Goal: Find contact information

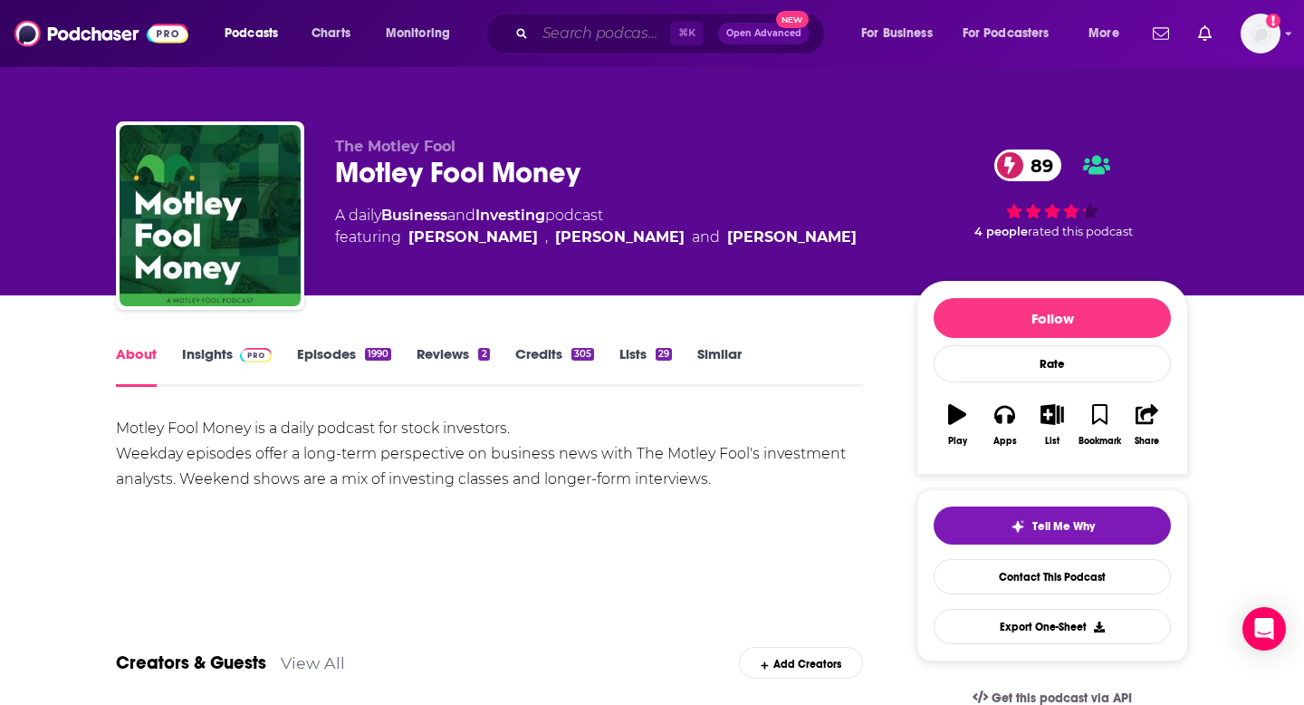
click at [574, 36] on input "Search podcasts, credits, & more..." at bounding box center [602, 33] width 135 height 29
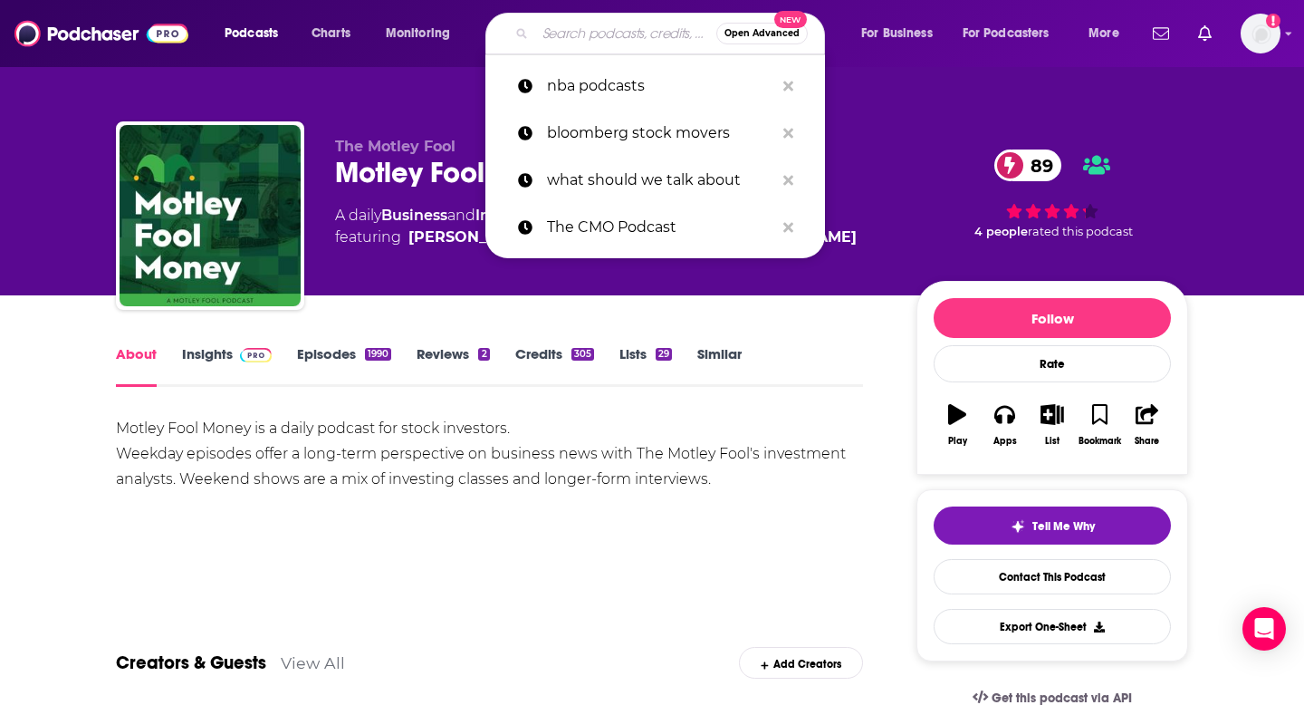
paste input "The Personal Finance Podcast [PERSON_NAME]"
type input "The Personal Finance Podcast [PERSON_NAME]"
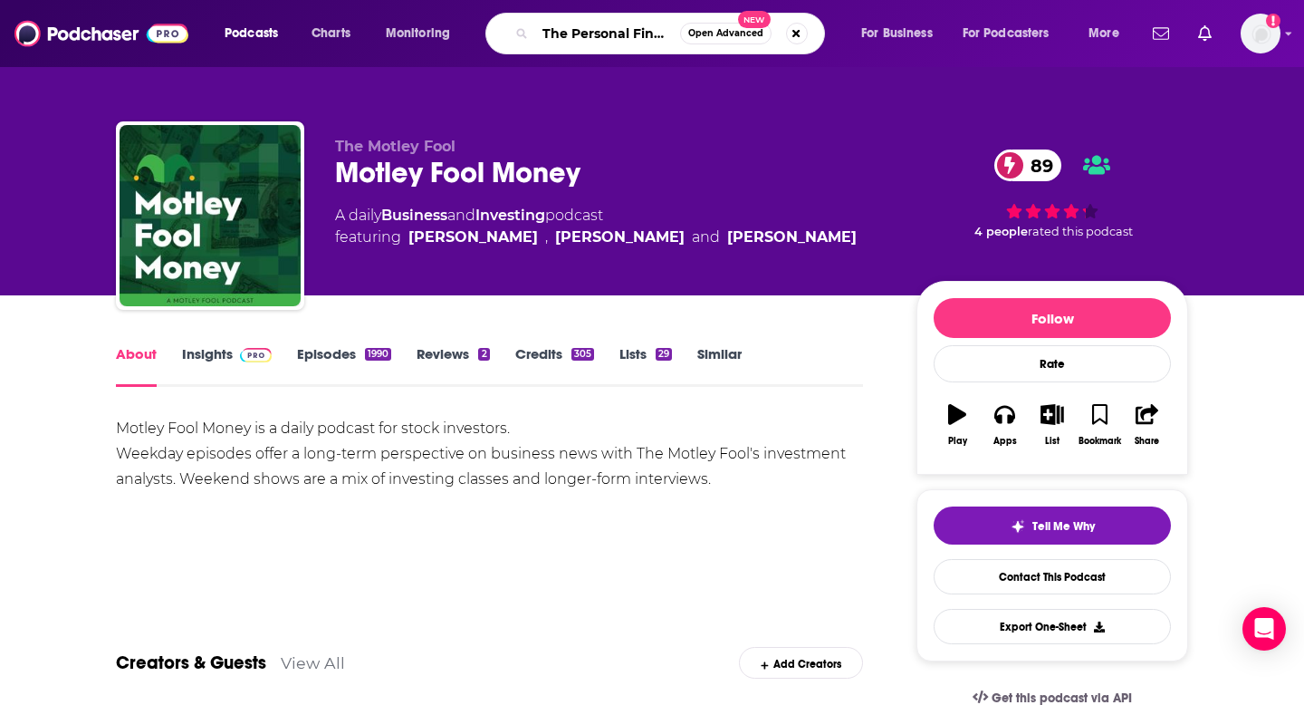
scroll to position [0, 188]
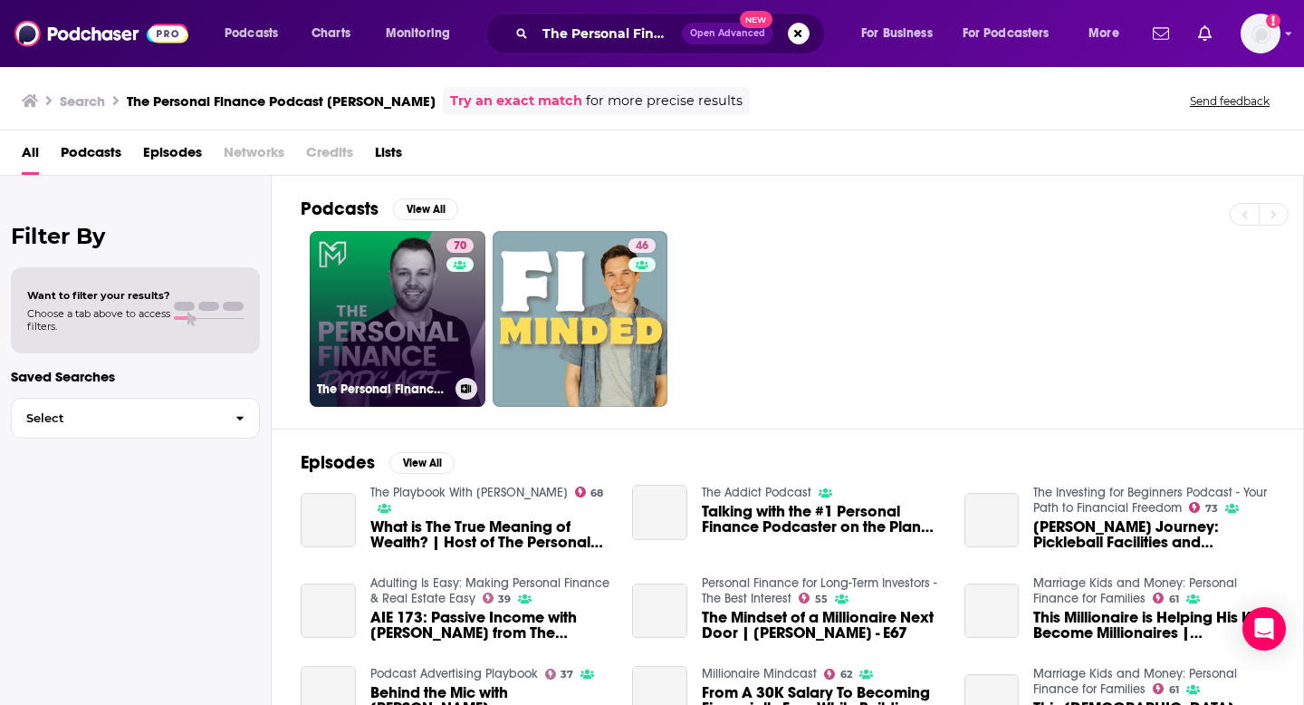
click at [456, 319] on div "70" at bounding box center [463, 307] width 32 height 139
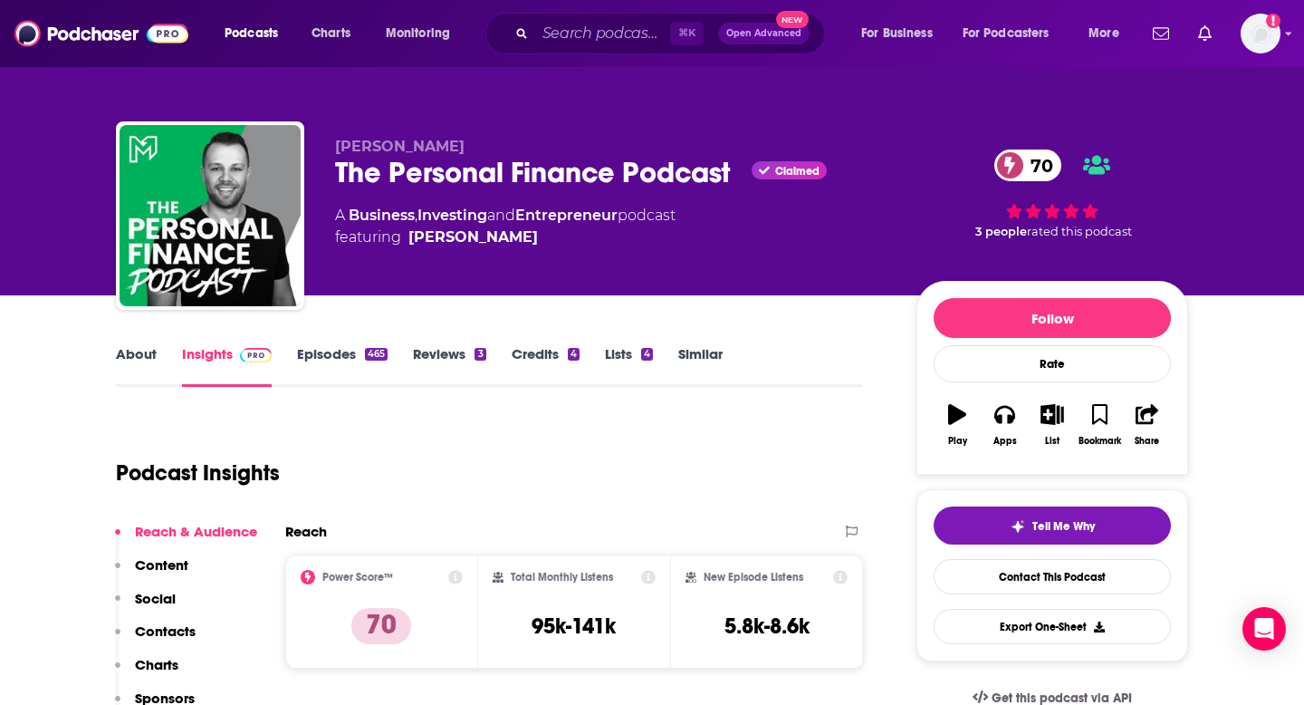
scroll to position [102, 0]
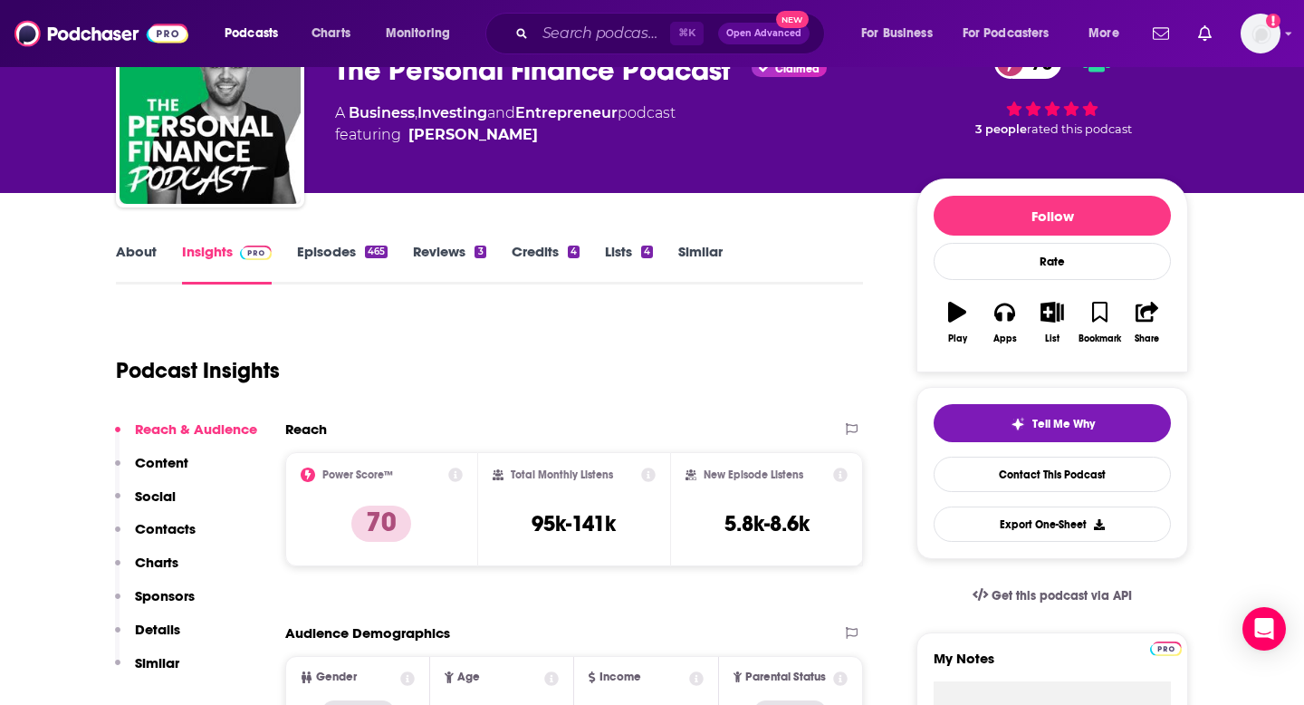
click at [168, 534] on p "Contacts" at bounding box center [165, 528] width 61 height 17
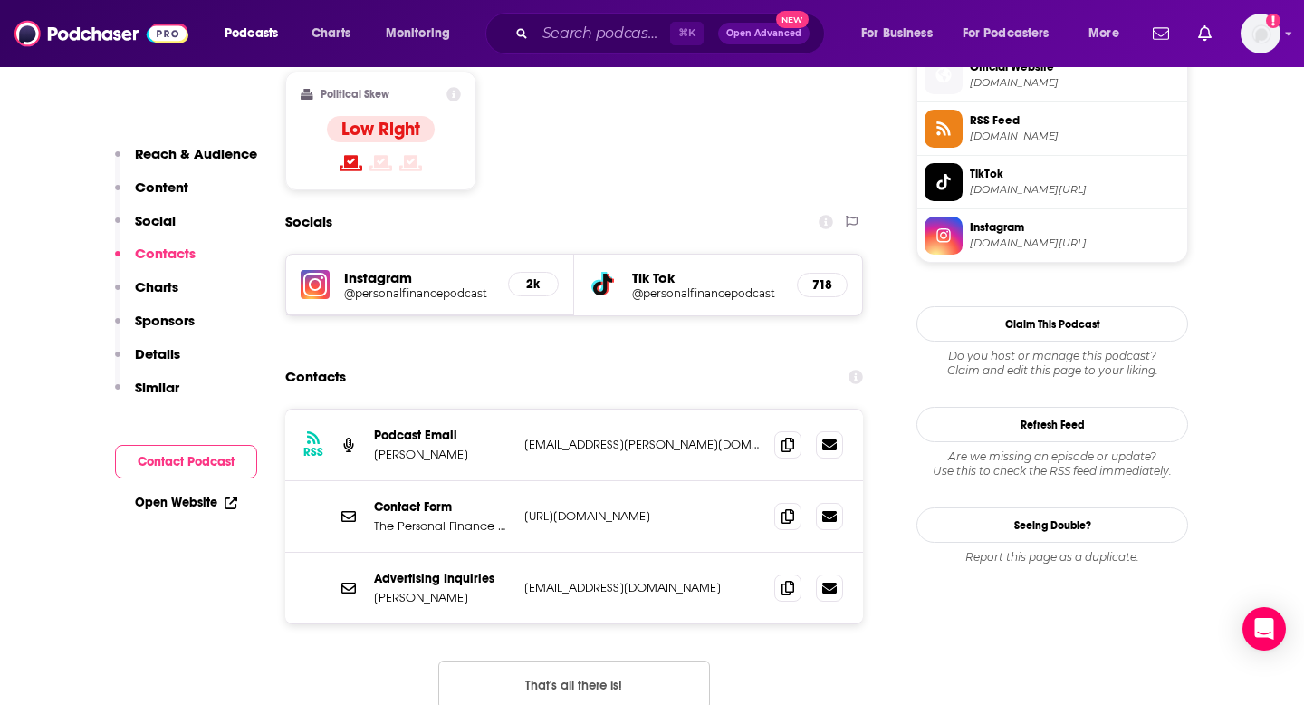
scroll to position [1494, 0]
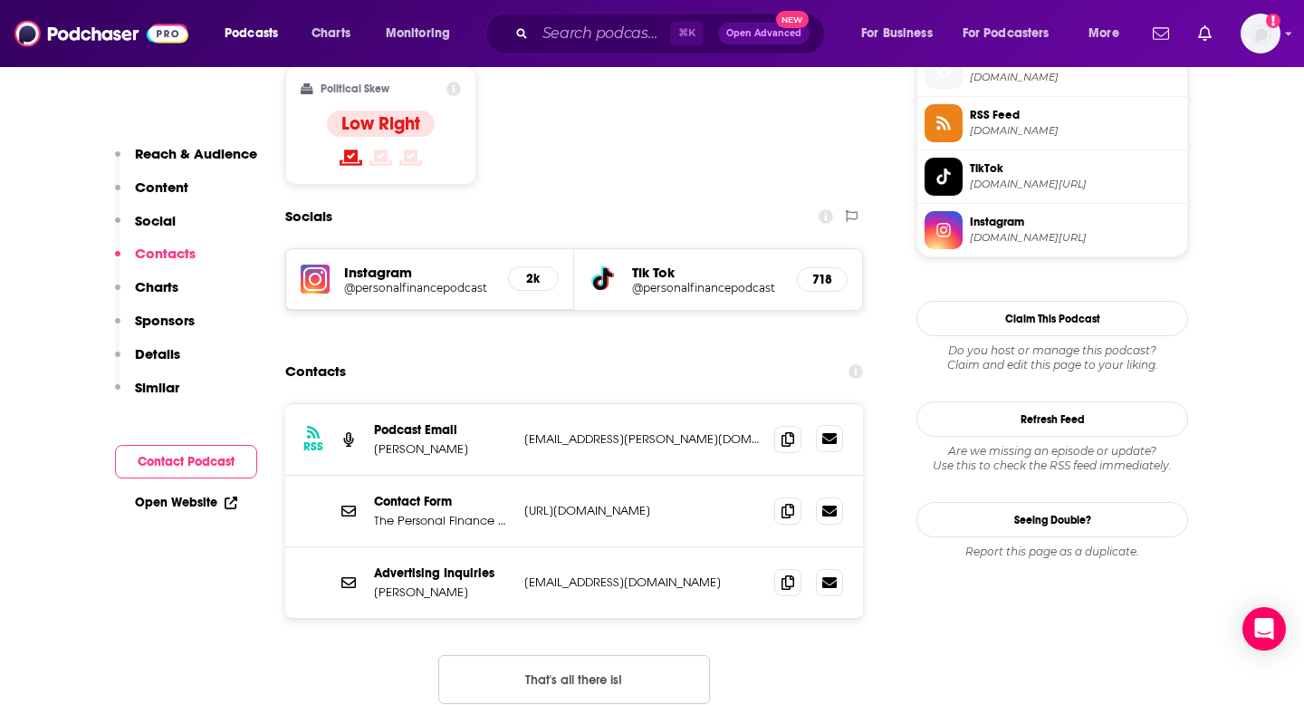
click at [828, 433] on icon at bounding box center [829, 438] width 14 height 11
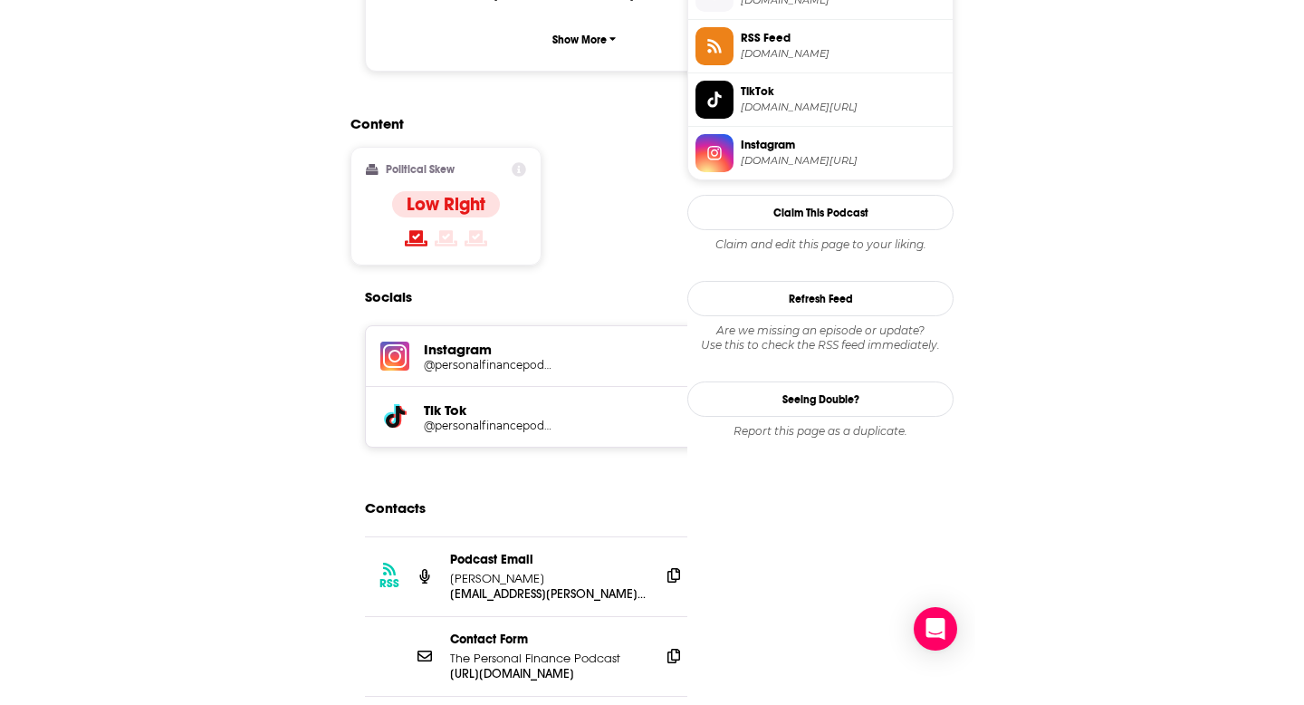
scroll to position [0, 0]
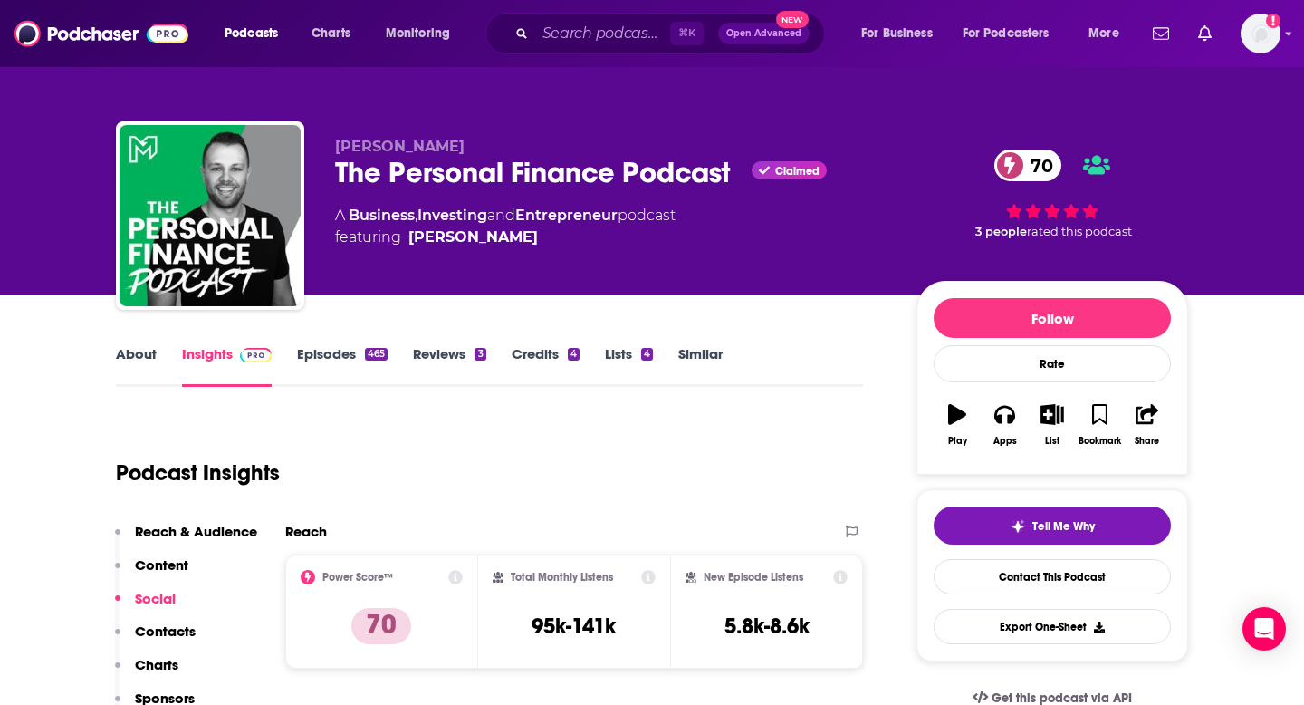
click at [172, 633] on p "Contacts" at bounding box center [165, 630] width 61 height 17
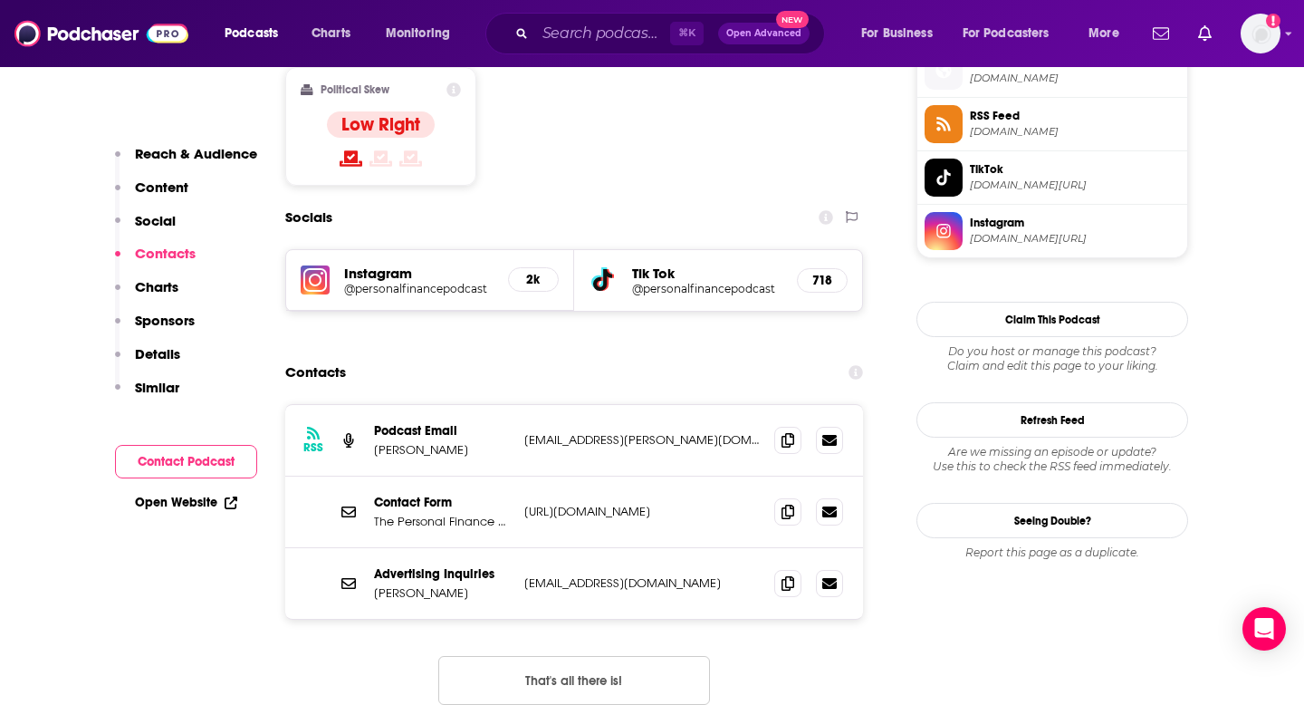
scroll to position [1494, 0]
click at [786, 431] on icon at bounding box center [788, 438] width 13 height 14
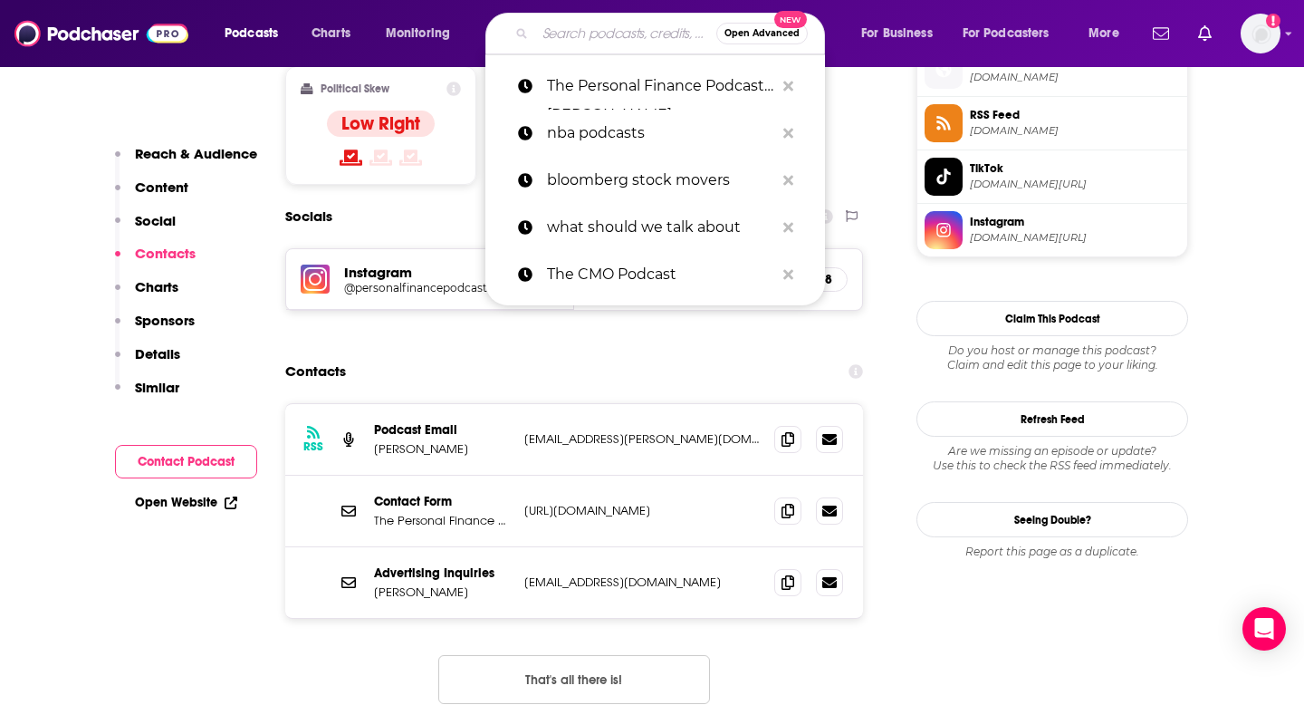
click at [579, 36] on input "Search podcasts, credits, & more..." at bounding box center [625, 33] width 181 height 29
paste input "The Money Mindset Reset"
type input "The Money Mindset Reset"
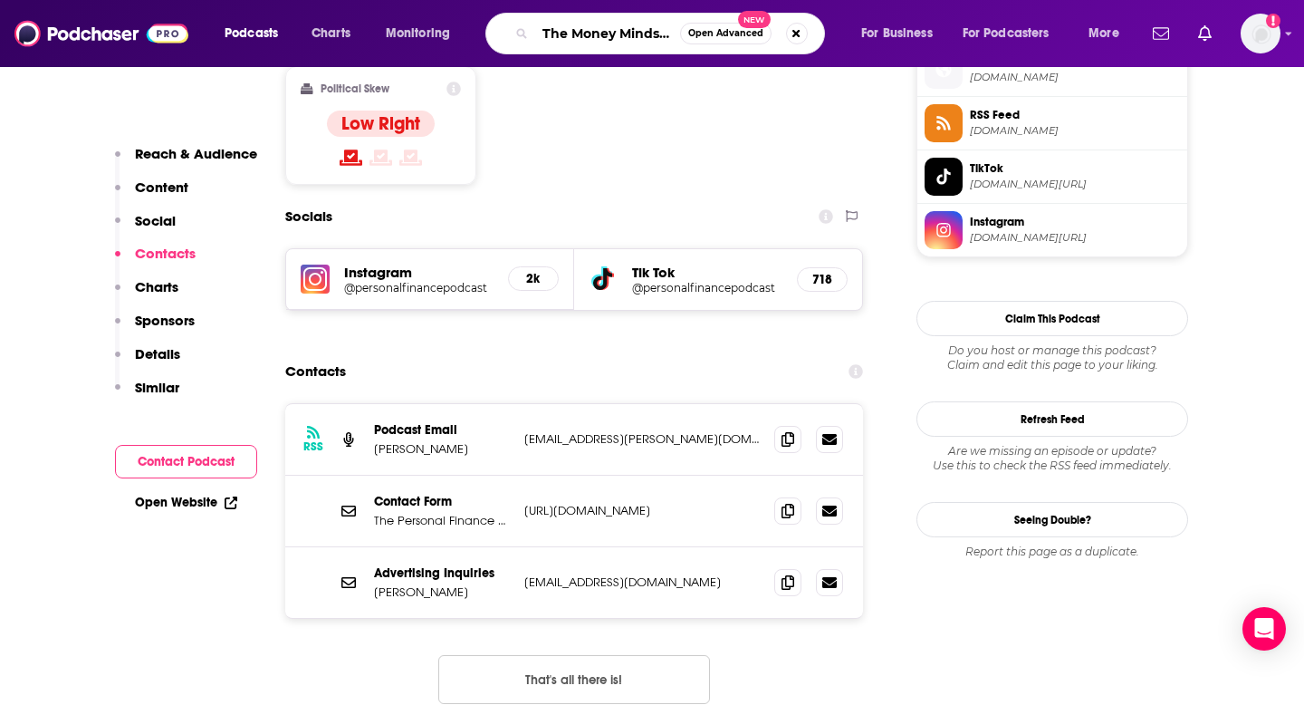
scroll to position [0, 43]
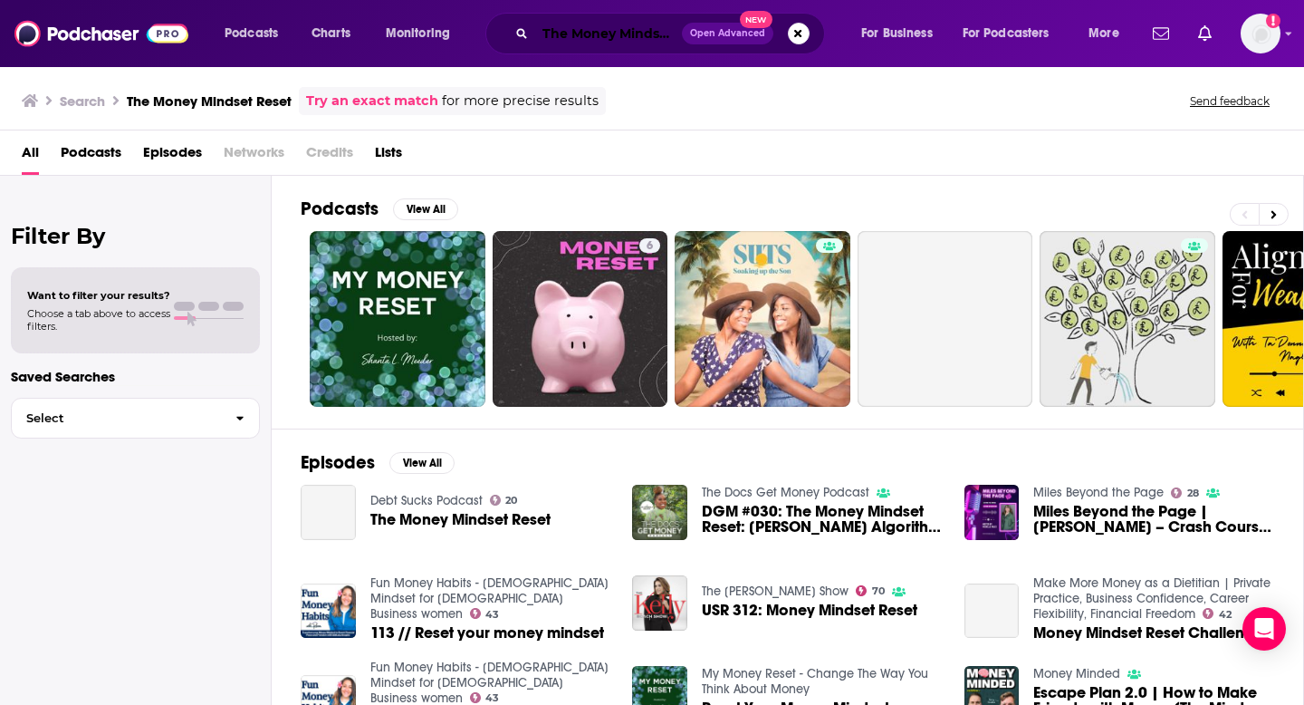
click at [614, 38] on input "The Money Mindset Reset" at bounding box center [608, 33] width 147 height 29
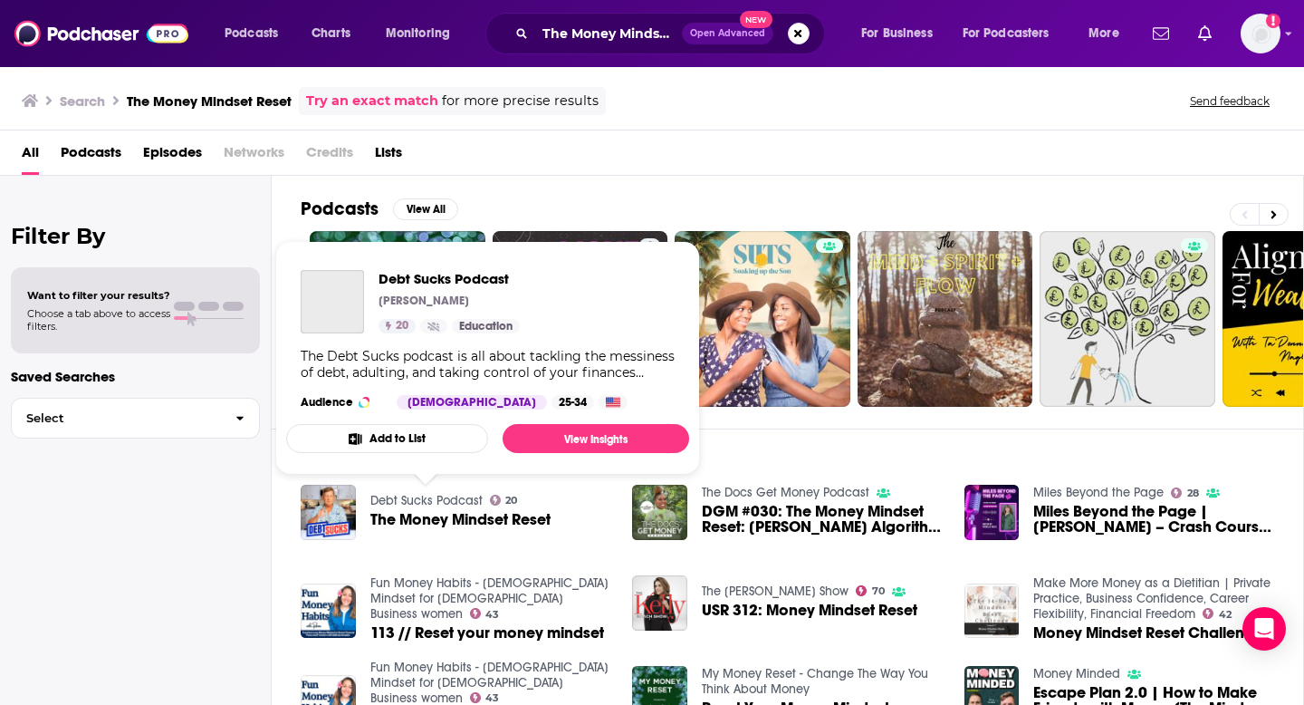
click at [412, 504] on link "Debt Sucks Podcast" at bounding box center [426, 500] width 112 height 15
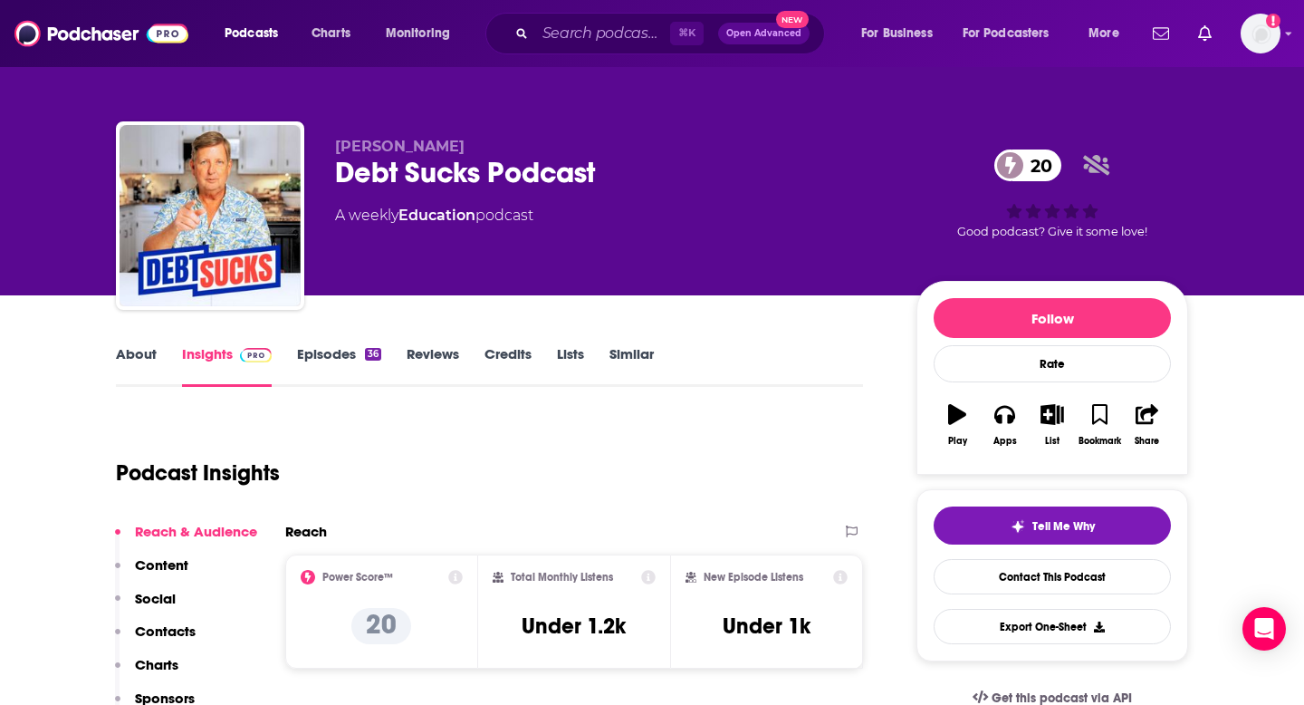
click at [178, 629] on p "Contacts" at bounding box center [165, 630] width 61 height 17
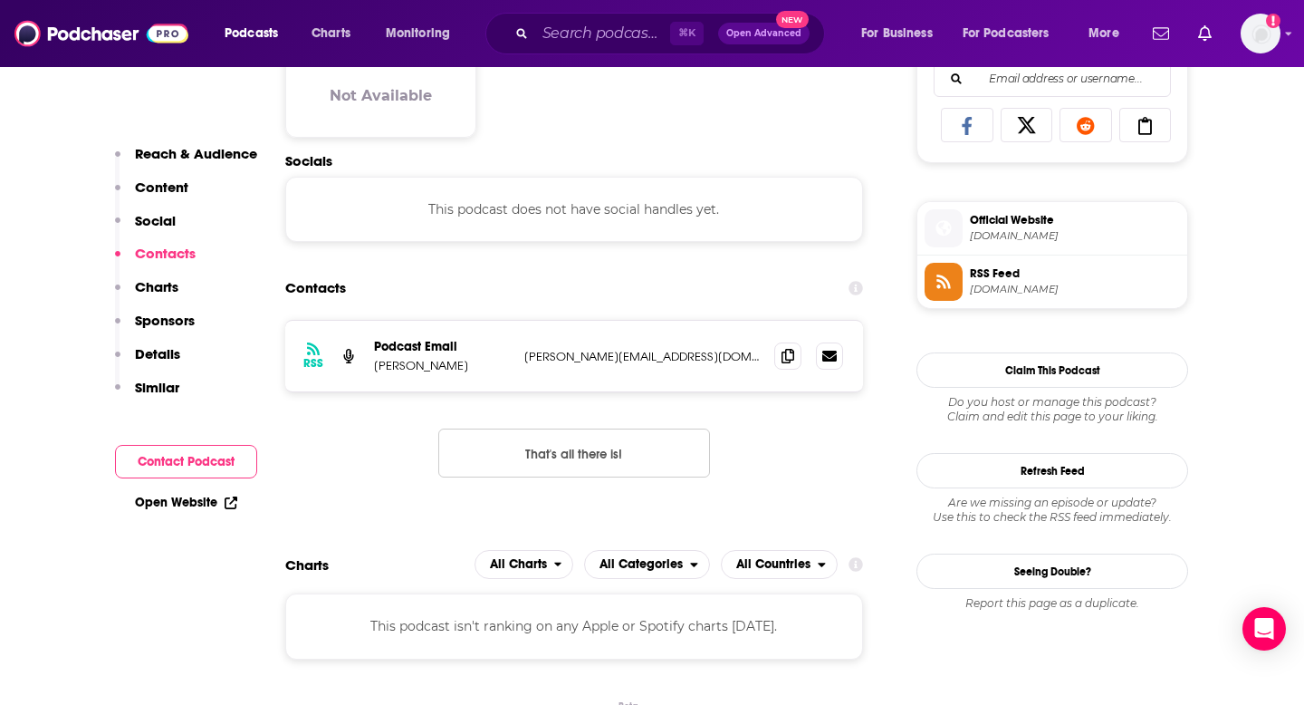
scroll to position [1212, 0]
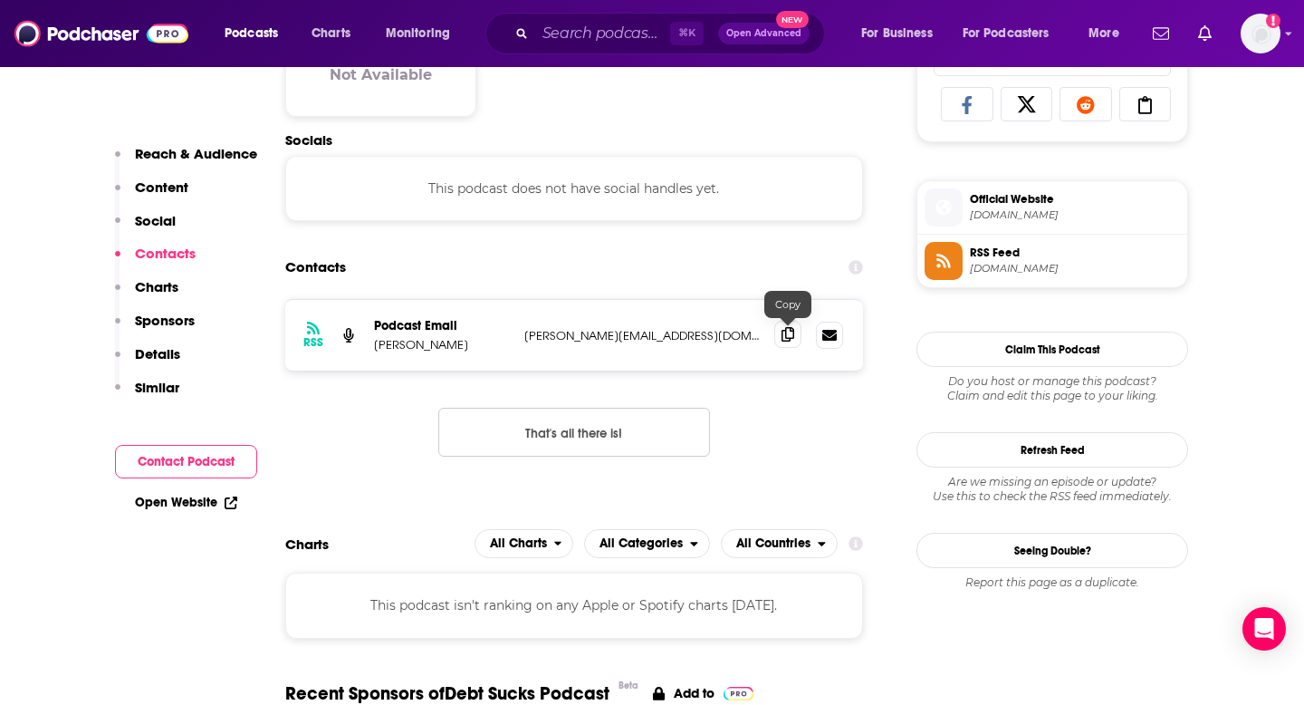
click at [784, 338] on icon at bounding box center [788, 334] width 13 height 14
